Goal: Communication & Community: Ask a question

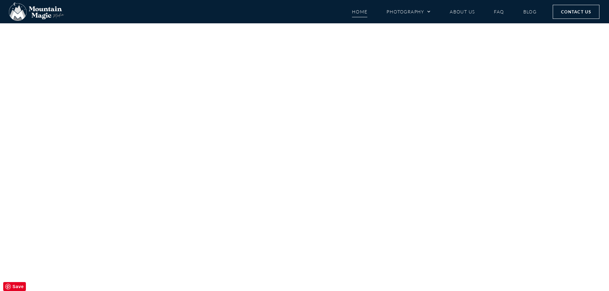
scroll to position [2965, 0]
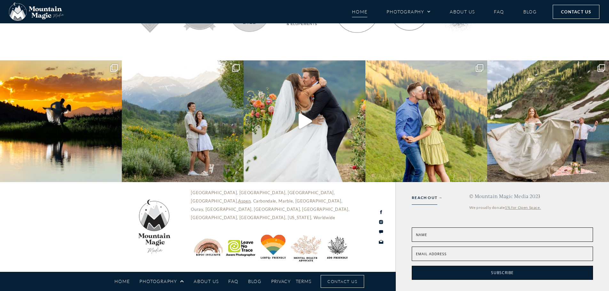
click at [346, 280] on span "Contact Us" at bounding box center [343, 281] width 30 height 7
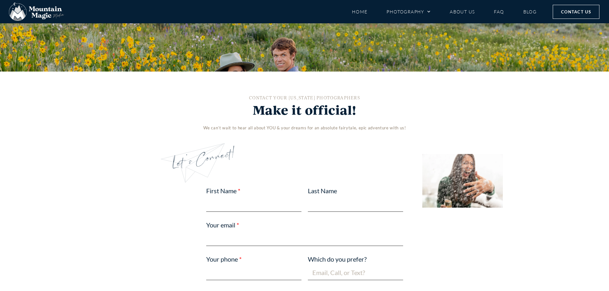
scroll to position [294, 0]
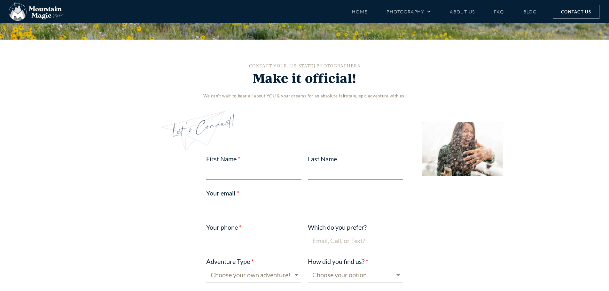
click at [228, 173] on input "First Name" at bounding box center [253, 172] width 95 height 15
type input "[PERSON_NAME]"
type input "frontdesk@wwlhoa.com"
click at [222, 243] on input "Your phone" at bounding box center [253, 240] width 95 height 15
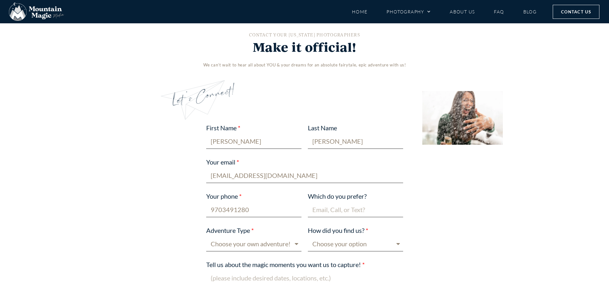
scroll to position [358, 0]
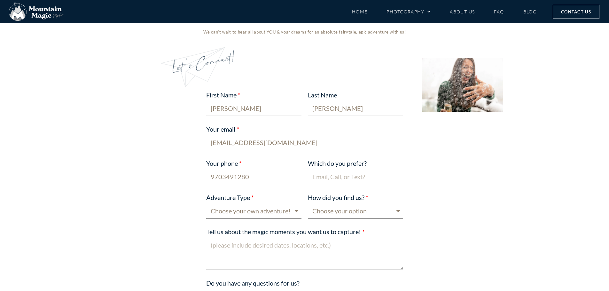
type input "9703491280"
click at [342, 176] on input "Which do you prefer?" at bounding box center [355, 177] width 95 height 15
type input "email"
click at [294, 212] on select "Choose your own adventure! Proposal Engagement Elopement Wedding Boudoir Family…" at bounding box center [253, 211] width 95 height 15
select select "Other"
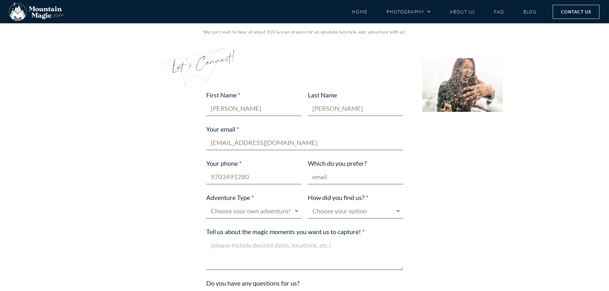
click at [206, 204] on select "Choose your own adventure! Proposal Engagement Elopement Wedding Boudoir Family…" at bounding box center [253, 211] width 95 height 15
click at [395, 211] on select "Choose your option Blog post Crested Butte Gunnison Wedding Guide Event Faceboo…" at bounding box center [355, 211] width 95 height 15
select select "Other"
click at [308, 204] on select "Choose your option Blog post Crested Butte Gunnison Wedding Guide Event Faceboo…" at bounding box center [355, 211] width 95 height 15
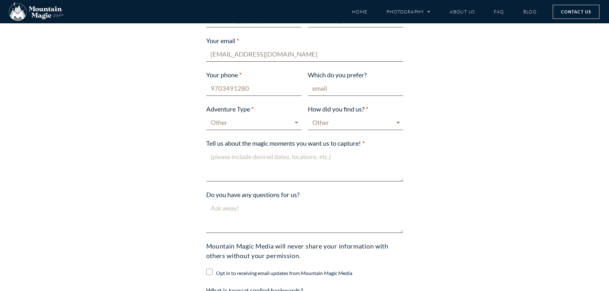
scroll to position [454, 0]
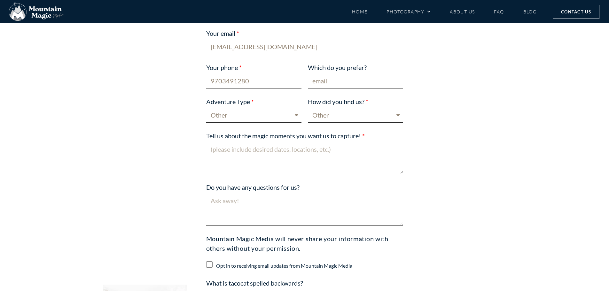
click at [228, 204] on textarea "Do you have any questions for us?" at bounding box center [304, 209] width 197 height 32
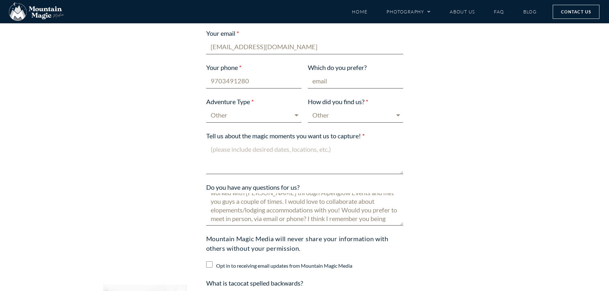
scroll to position [26, 0]
click at [361, 210] on textarea "Hi guys! This is Jen at WestWall Lodge, I worked with Stephanie through Alpengl…" at bounding box center [304, 209] width 197 height 32
click at [327, 216] on textarea "Hi guys! This is Jen at WestWall Lodge, I worked with Stephanie through Alpengl…" at bounding box center [304, 209] width 197 height 32
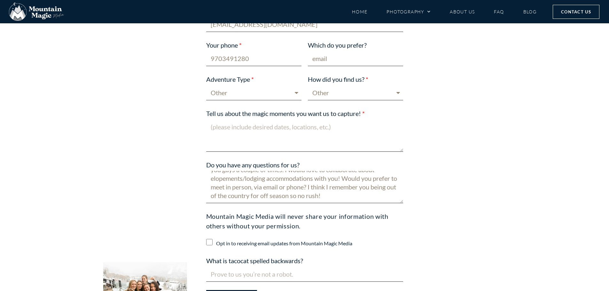
scroll to position [517, 0]
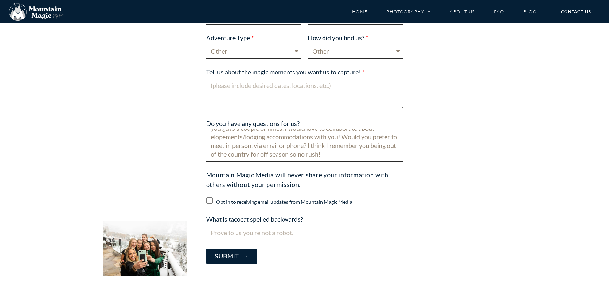
type textarea "Hi guys! This is Jen at WestWall Lodge, I worked with Stephanie through Alpengl…"
click at [260, 233] on input "What is tacocat spelled backwards?" at bounding box center [304, 232] width 197 height 15
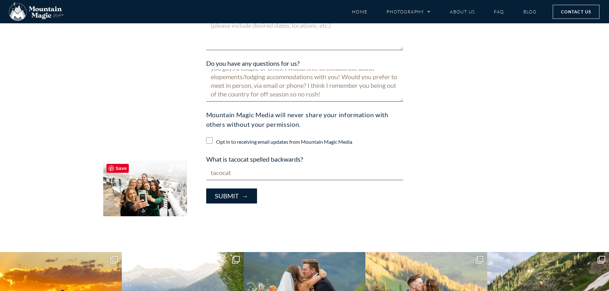
scroll to position [581, 0]
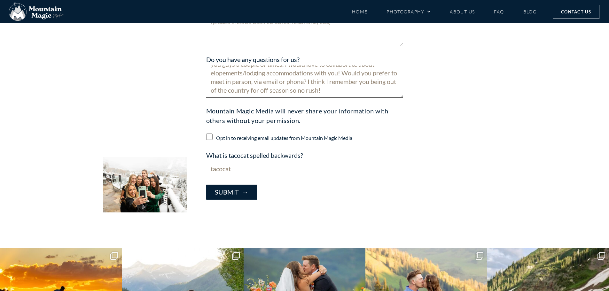
type input "tacocat"
click at [237, 193] on span "Submit →" at bounding box center [232, 192] width 34 height 7
type textarea "collaborate with you! :)"
click at [241, 192] on span "→" at bounding box center [243, 192] width 10 height 8
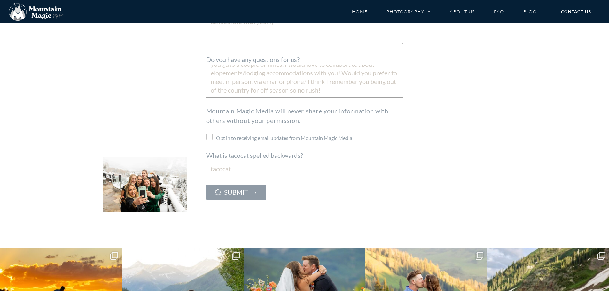
scroll to position [593, 0]
